Goal: Task Accomplishment & Management: Use online tool/utility

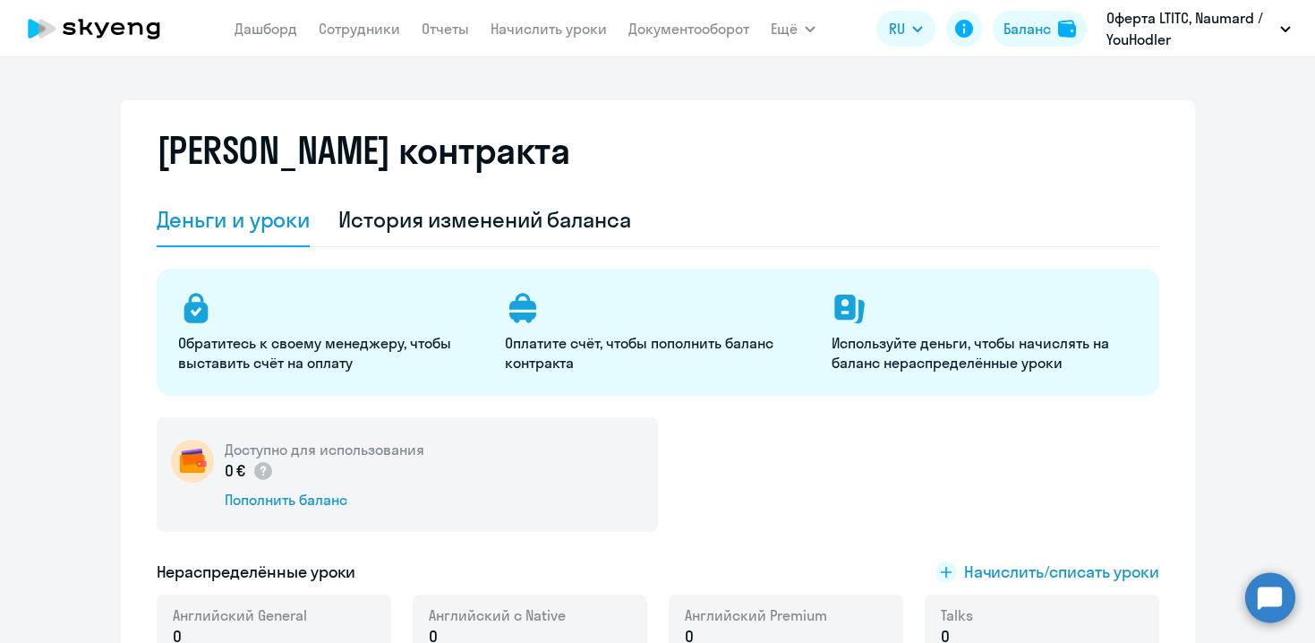
select select "english_adult_not_native_speaker"
click at [377, 38] on app-menu-item-link "Сотрудники" at bounding box center [359, 29] width 81 height 22
click at [353, 39] on nav "Дашборд Сотрудники Отчеты Начислить уроки Документооборот" at bounding box center [492, 29] width 515 height 36
click at [357, 30] on link "Сотрудники" at bounding box center [359, 29] width 81 height 18
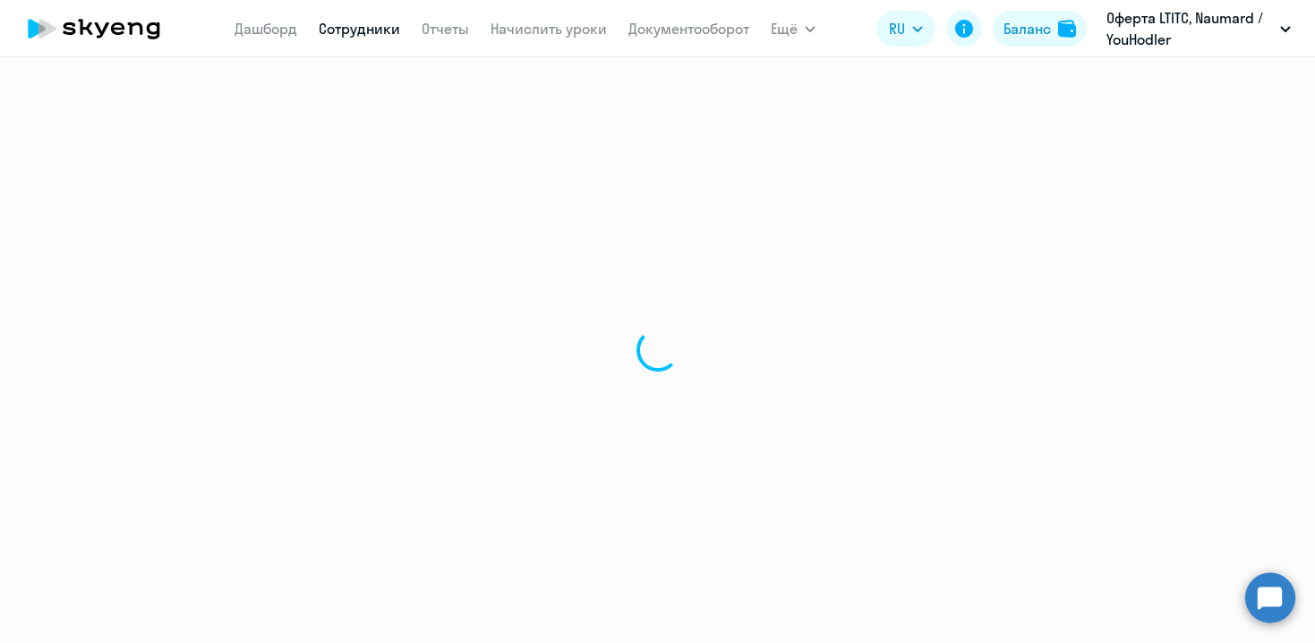
select select "30"
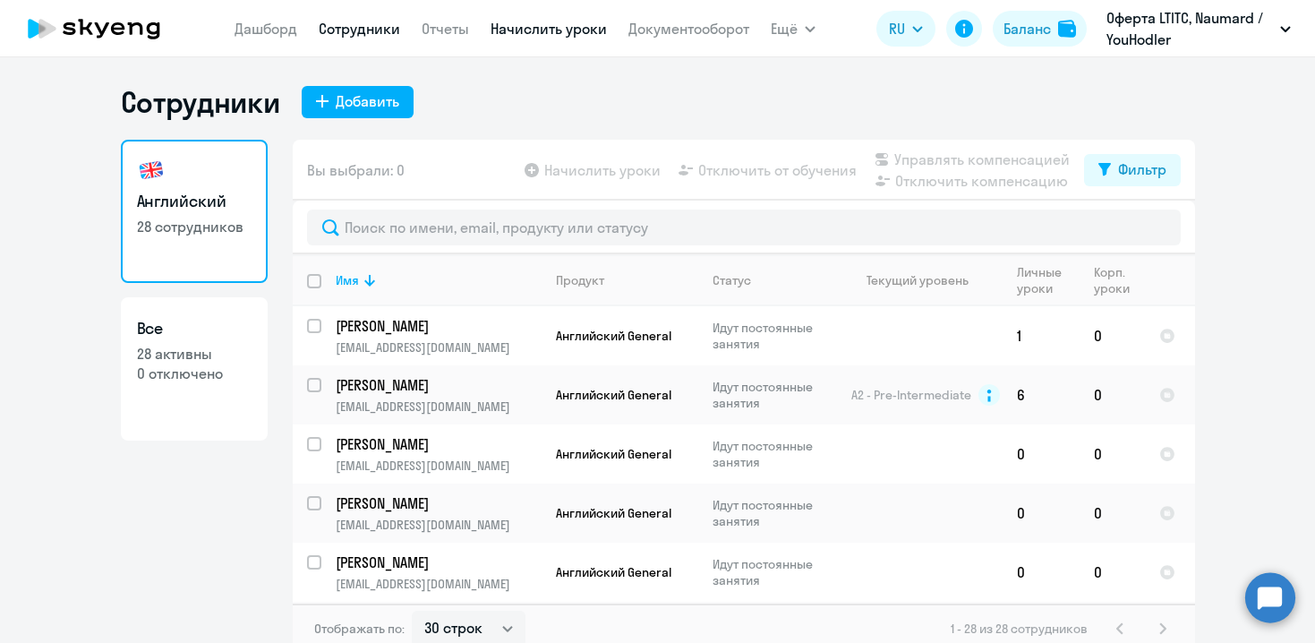
click at [543, 30] on link "Начислить уроки" at bounding box center [549, 29] width 116 height 18
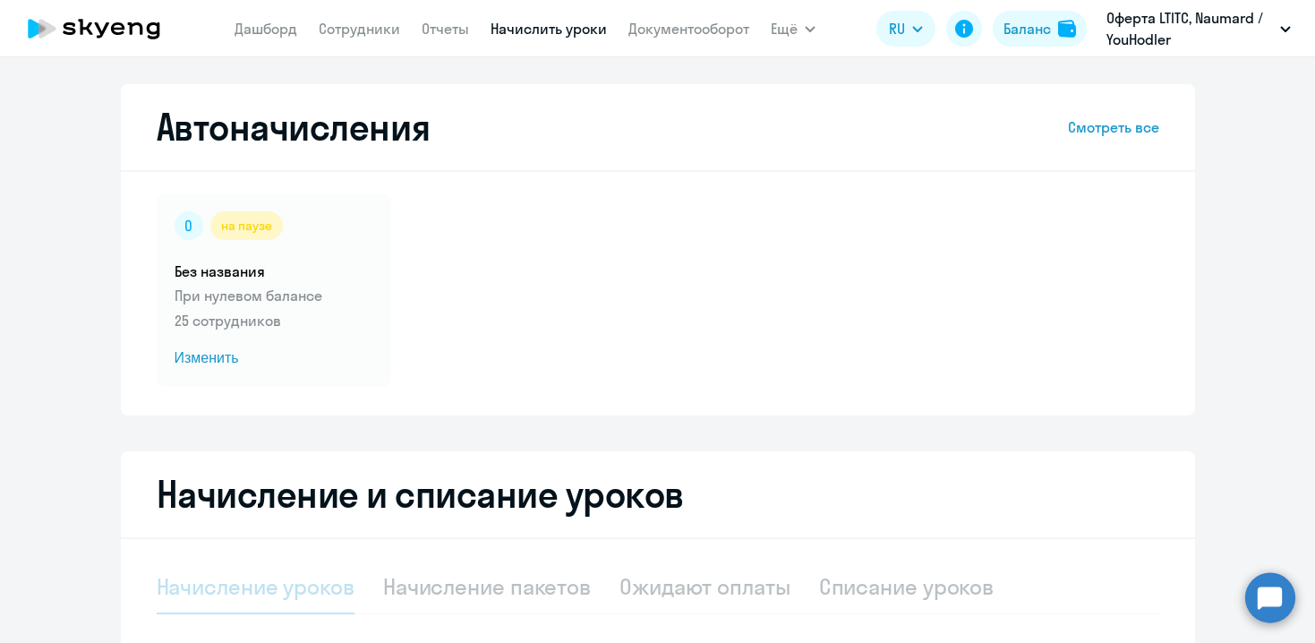
select select "10"
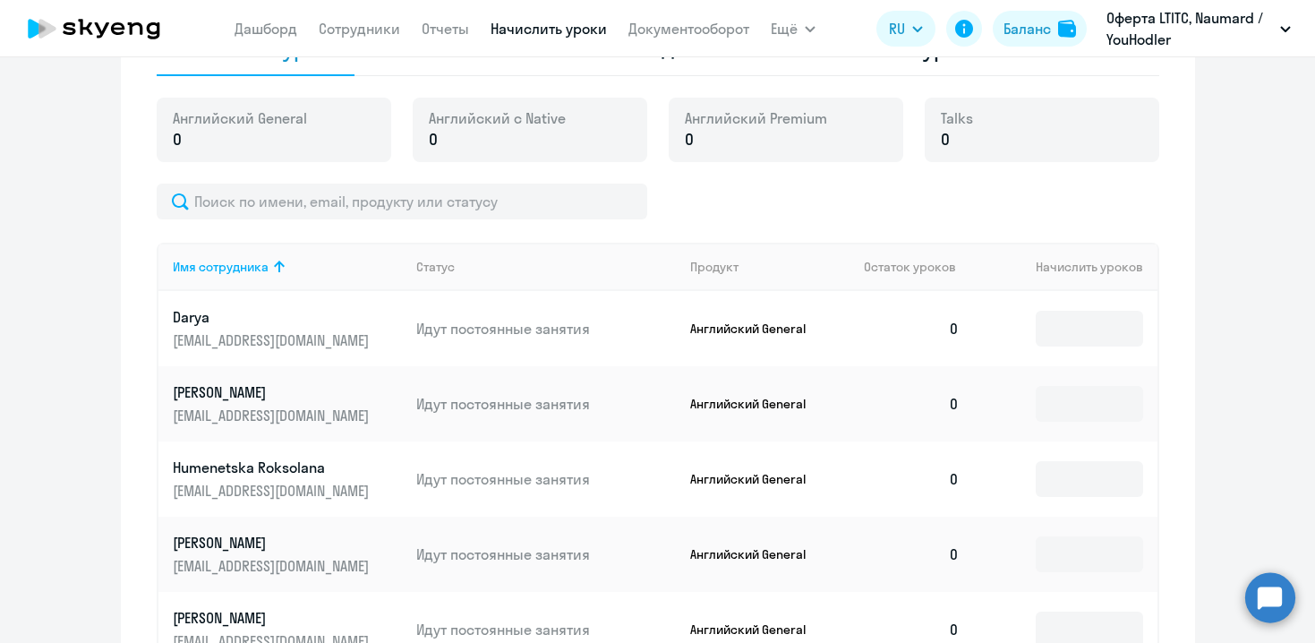
scroll to position [562, 0]
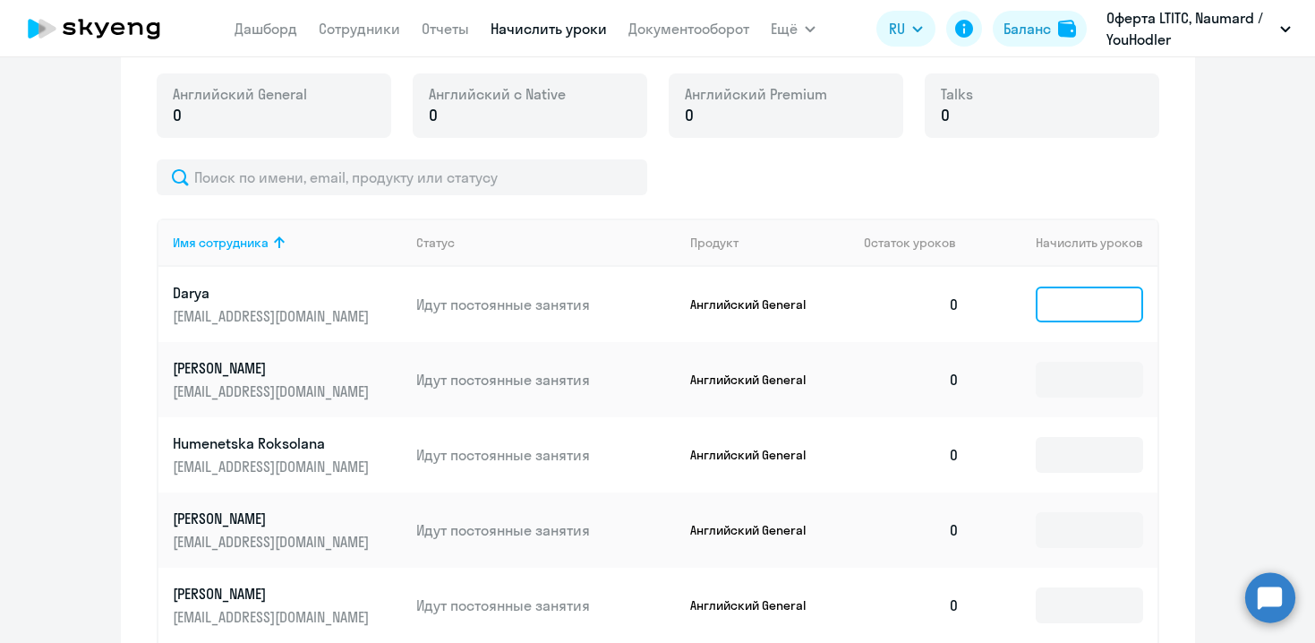
click at [1113, 299] on input at bounding box center [1089, 305] width 107 height 36
click at [1219, 169] on ng-component "Автоначисления Смотреть все на паузе Без названия При нулевом балансе 25 сотруд…" at bounding box center [657, 310] width 1315 height 1576
